Goal: Navigation & Orientation: Find specific page/section

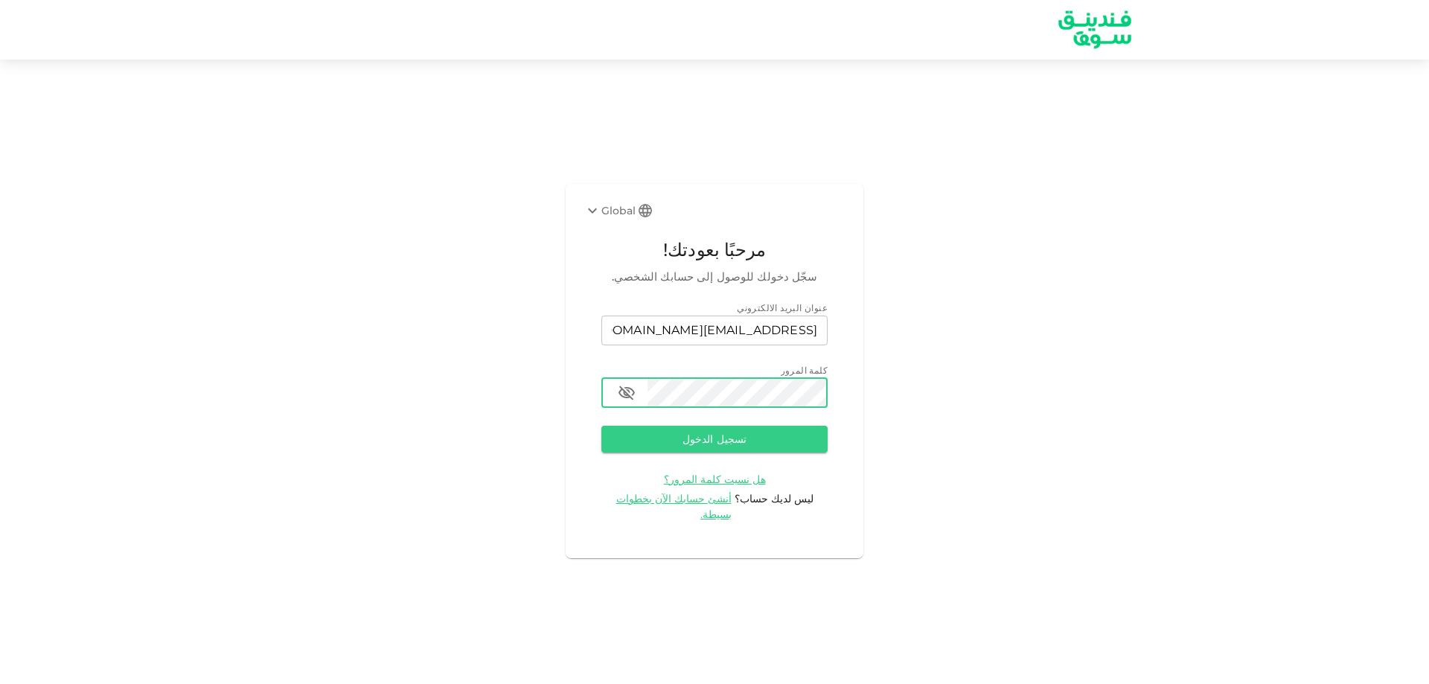
click at [601, 426] on button "تسجيل الدخول" at bounding box center [714, 439] width 226 height 27
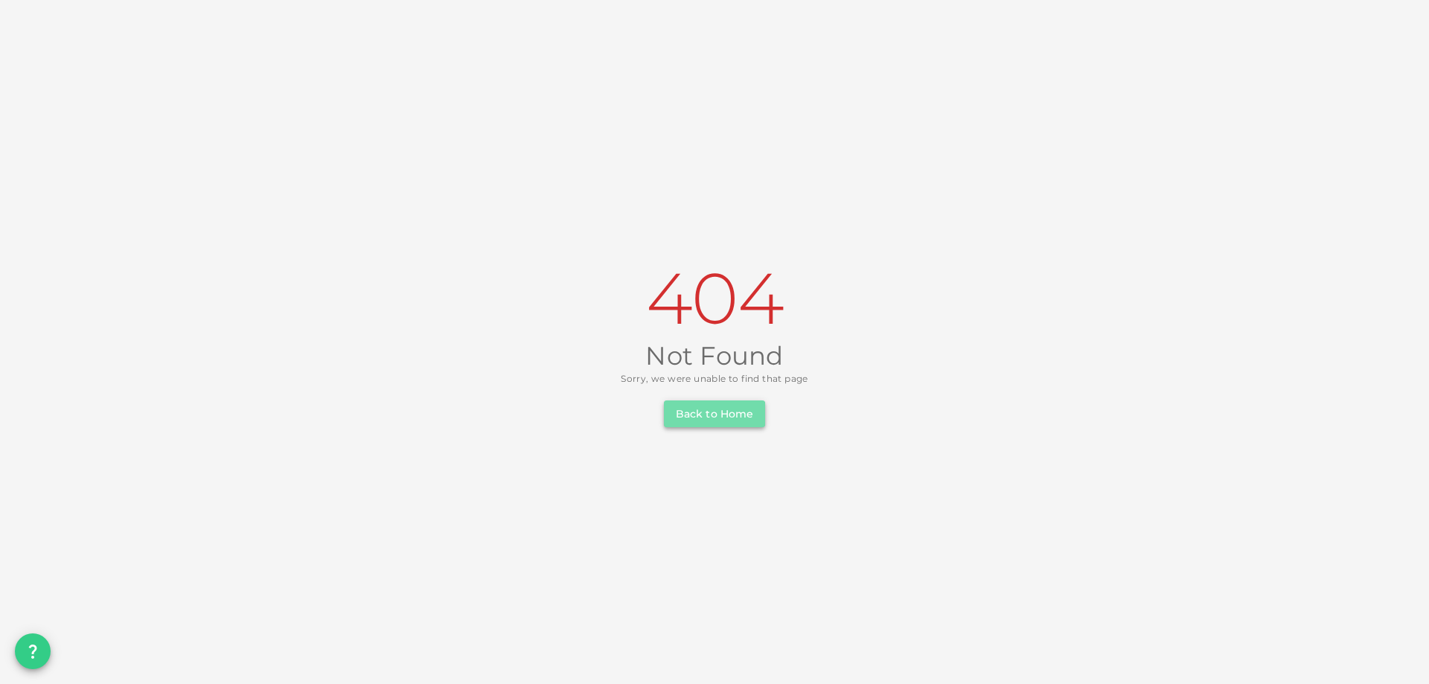
click at [688, 414] on button "Back to Home" at bounding box center [714, 413] width 101 height 27
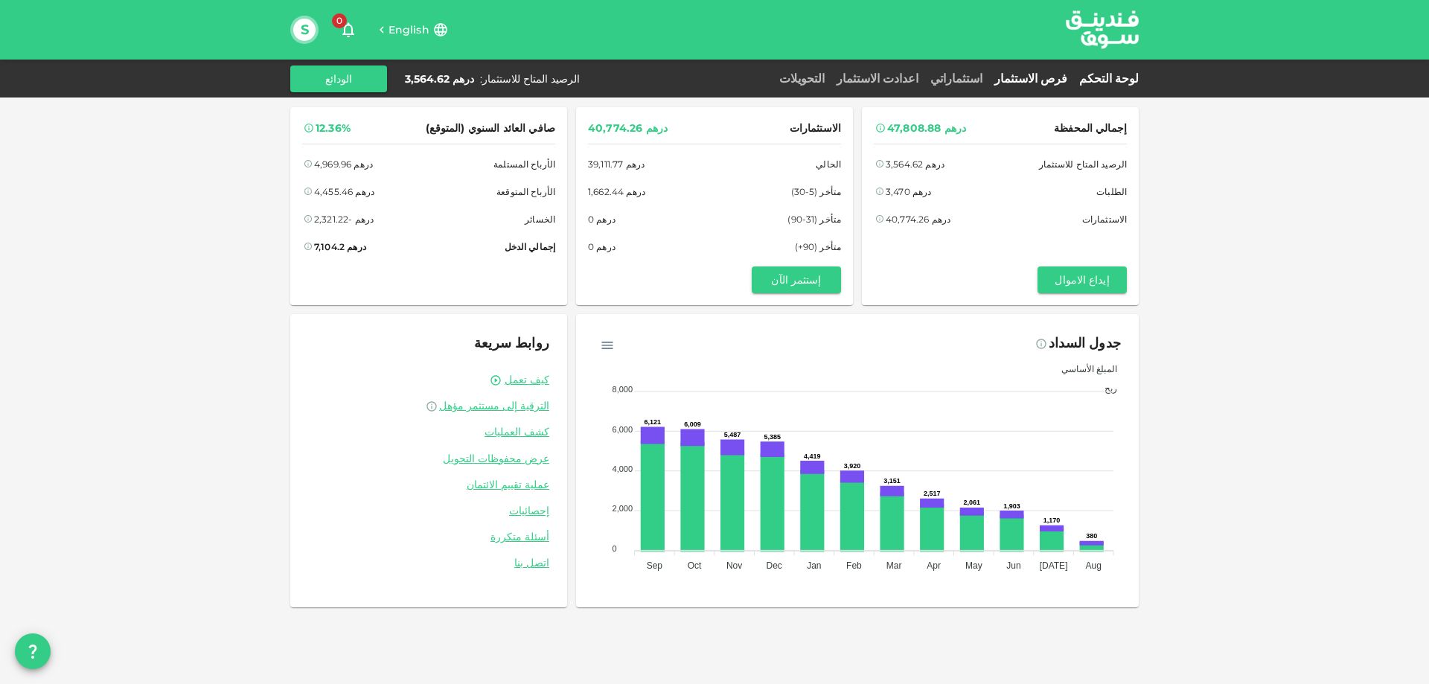
click at [1061, 74] on link "فرص الاستثمار" at bounding box center [1030, 78] width 85 height 14
